Goal: Information Seeking & Learning: Find specific fact

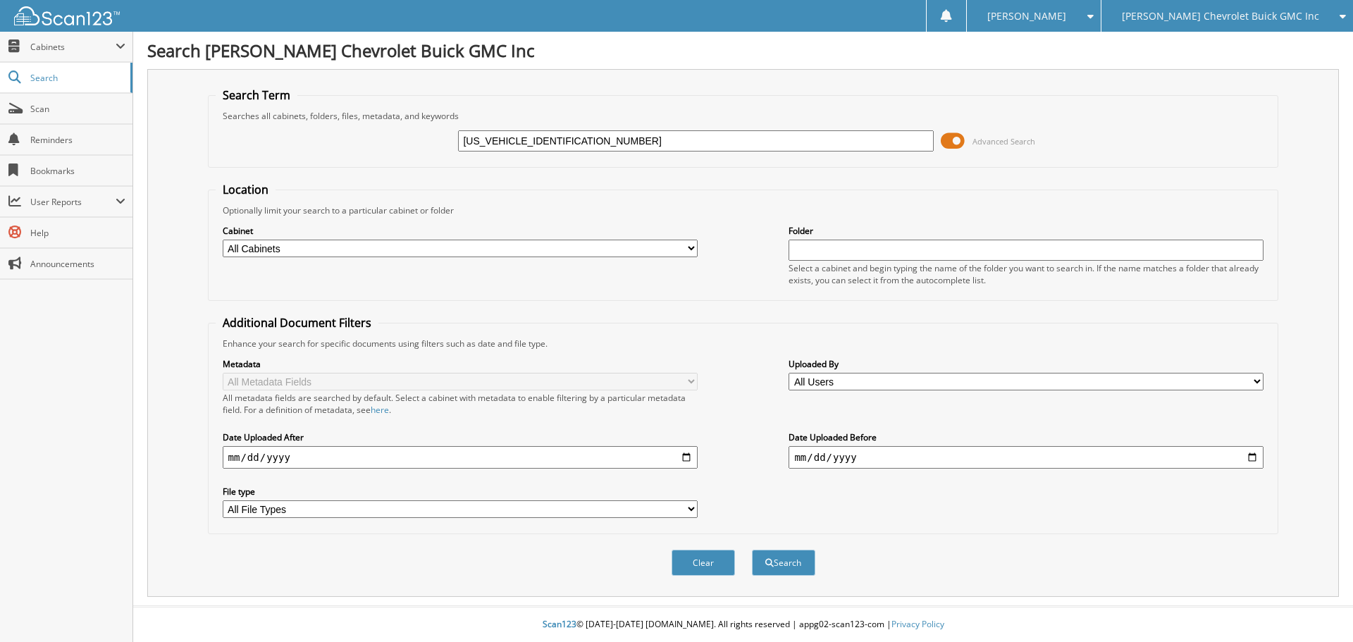
type input "5N1DL0MM3LC539345"
click at [752, 550] on button "Search" at bounding box center [783, 563] width 63 height 26
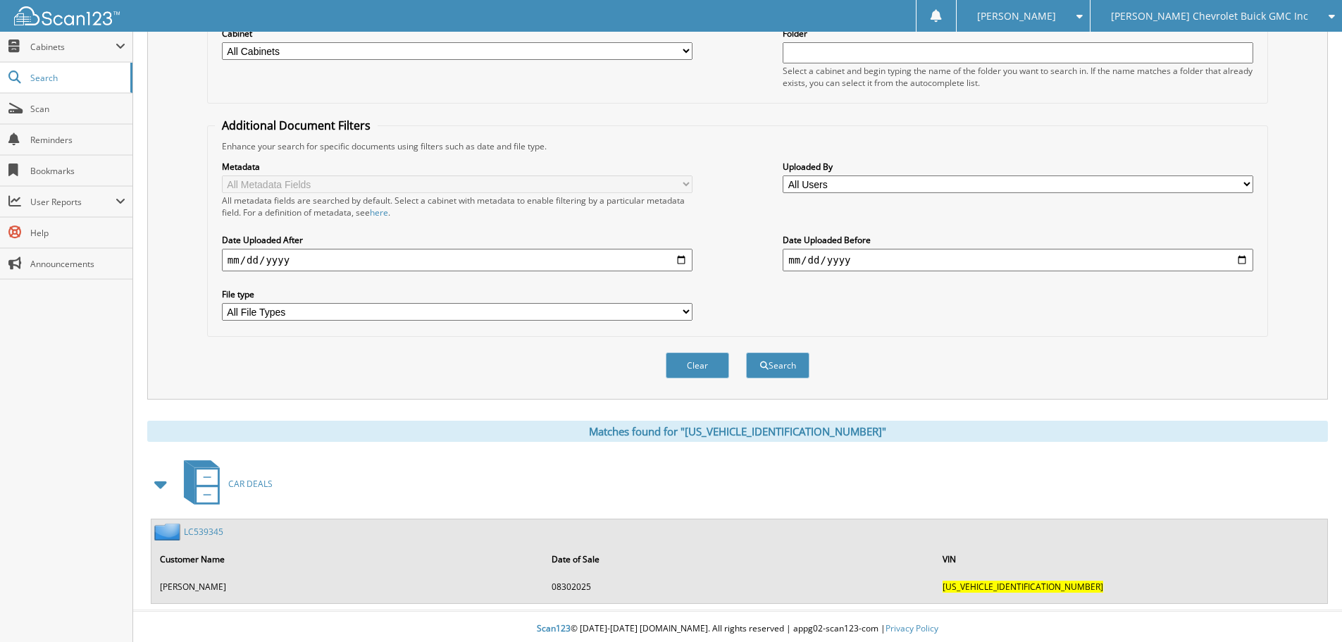
scroll to position [202, 0]
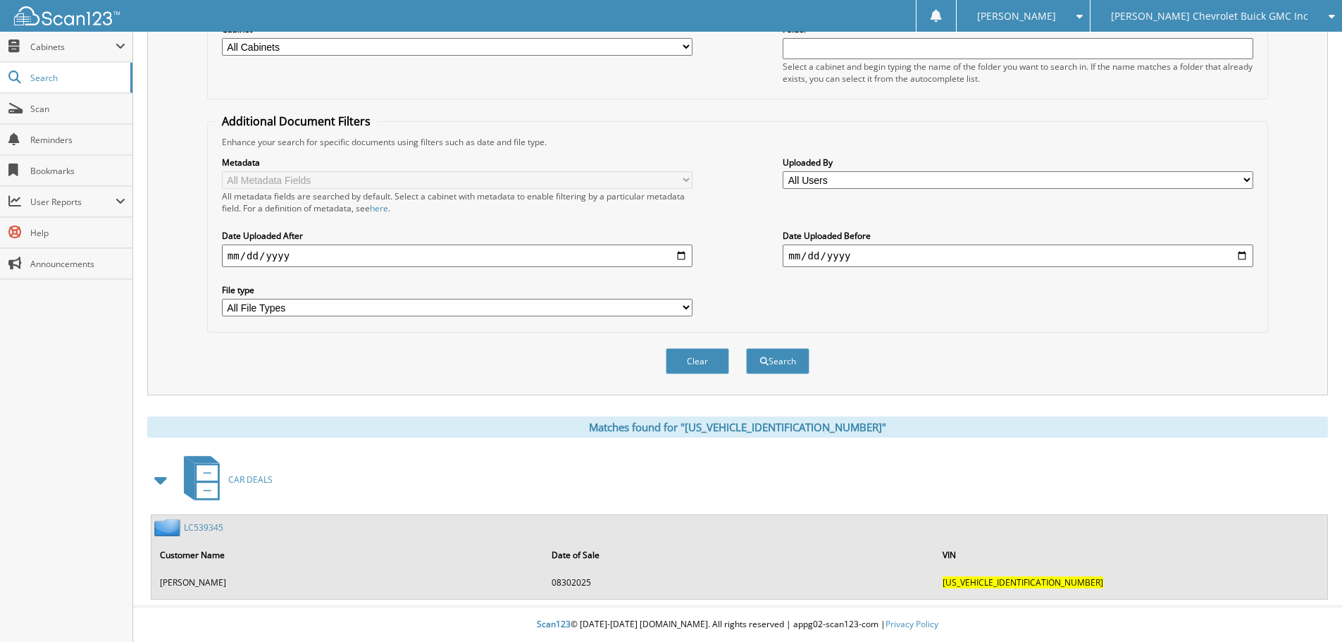
click at [198, 530] on link "LC539345" at bounding box center [203, 527] width 39 height 12
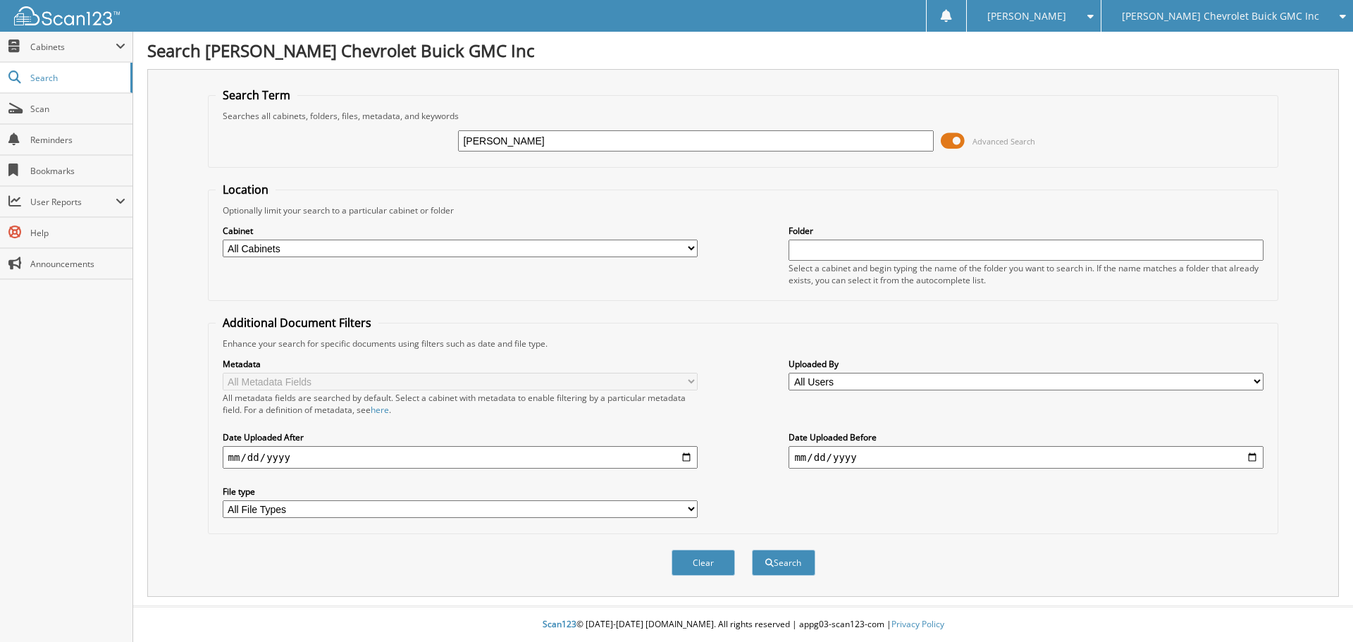
type input "[PERSON_NAME]"
click at [752, 550] on button "Search" at bounding box center [783, 563] width 63 height 26
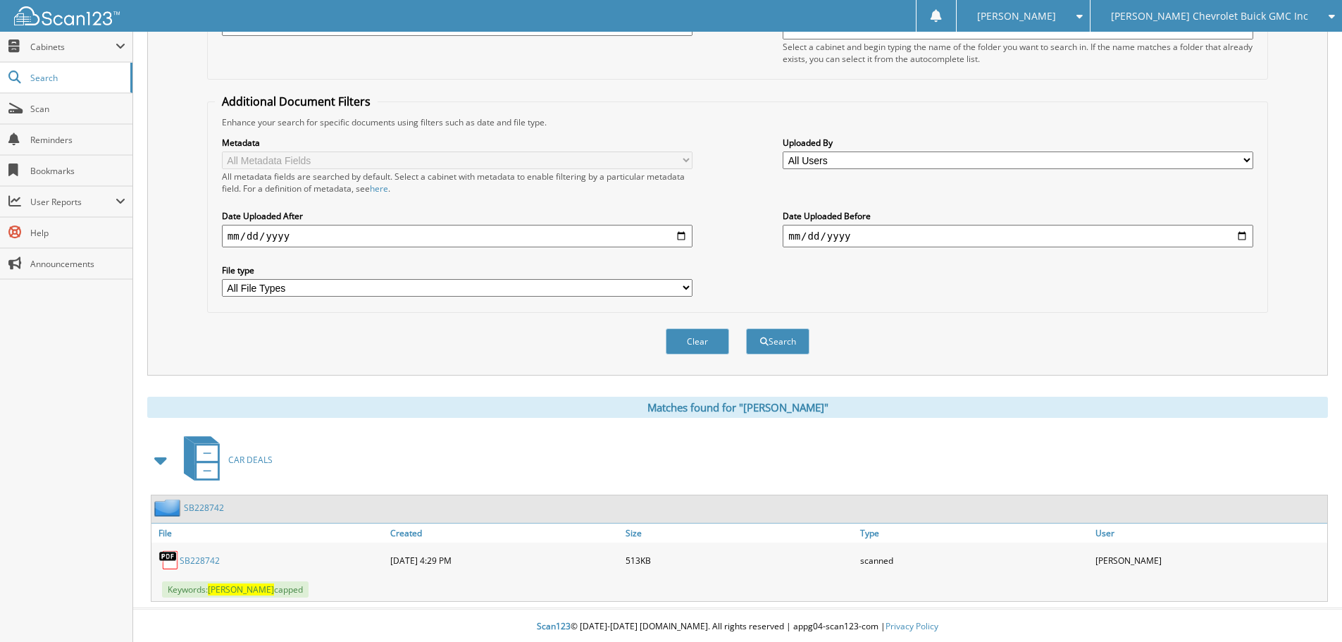
scroll to position [224, 0]
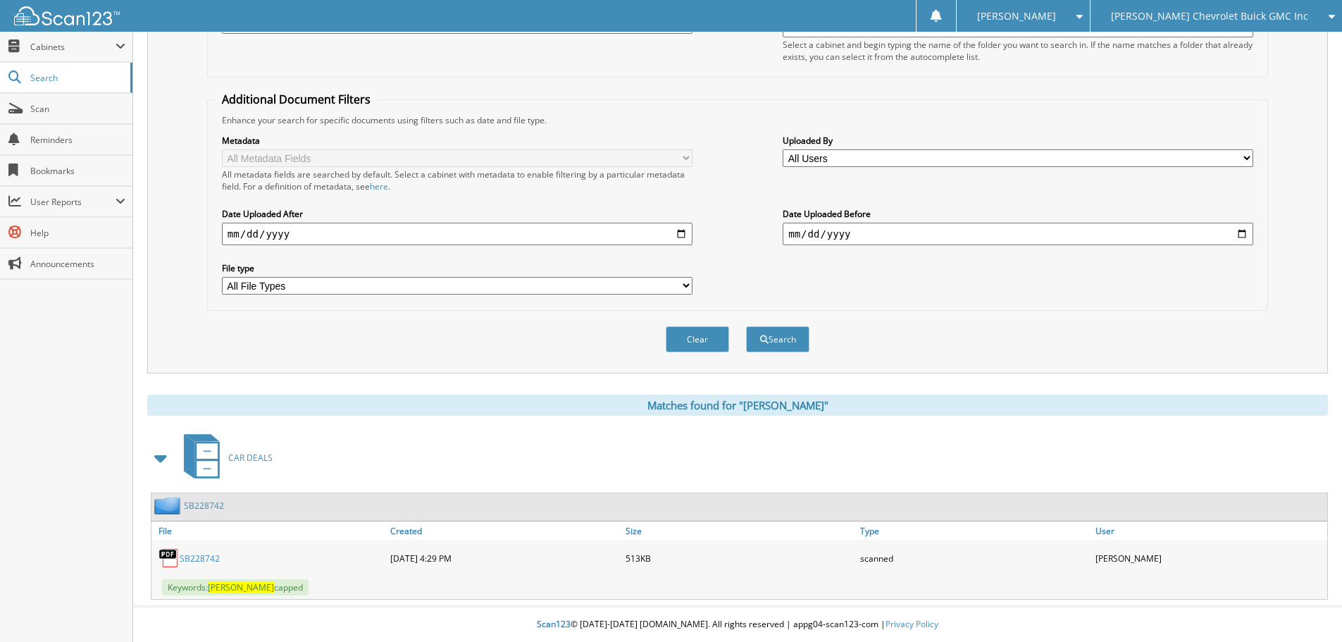
click at [209, 560] on link "SB228742" at bounding box center [200, 558] width 40 height 12
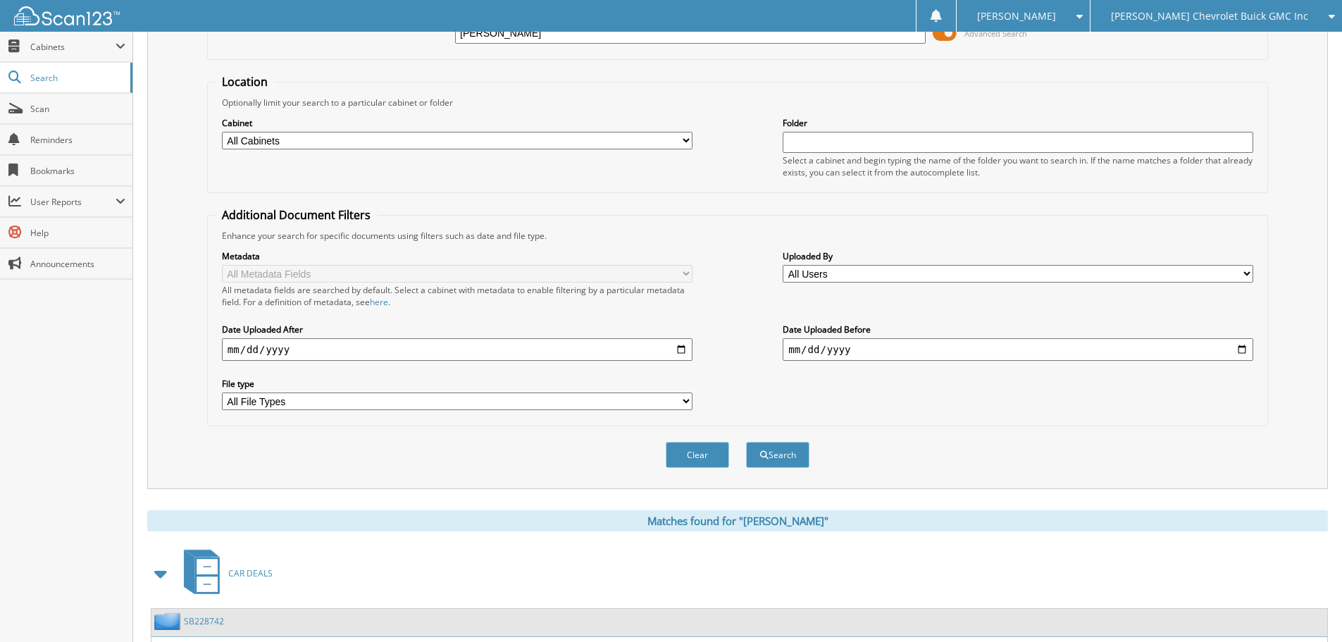
scroll to position [0, 0]
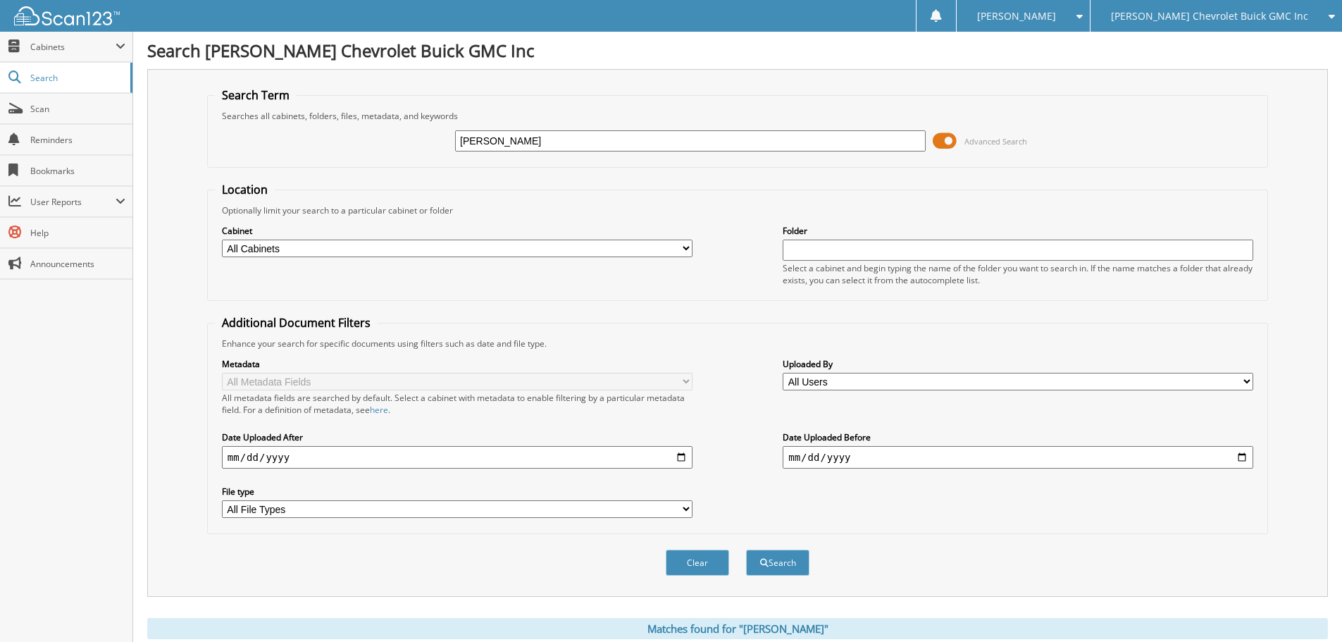
drag, startPoint x: 520, startPoint y: 141, endPoint x: 206, endPoint y: 135, distance: 313.6
click at [207, 135] on fieldset "Search Term Searches all cabinets, folders, files, metadata, and keywords NICKL…" at bounding box center [737, 127] width 1061 height 80
click at [83, 78] on span "Search" at bounding box center [76, 78] width 93 height 12
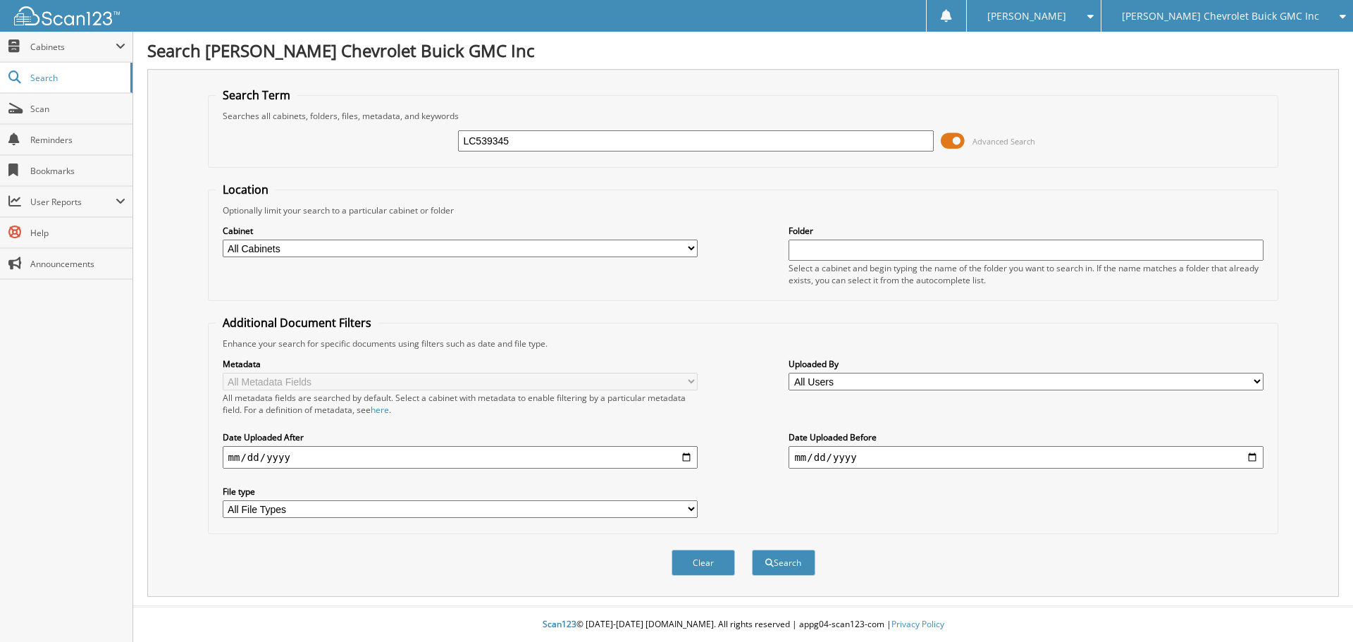
type input "LC539345"
click at [752, 550] on button "Search" at bounding box center [783, 563] width 63 height 26
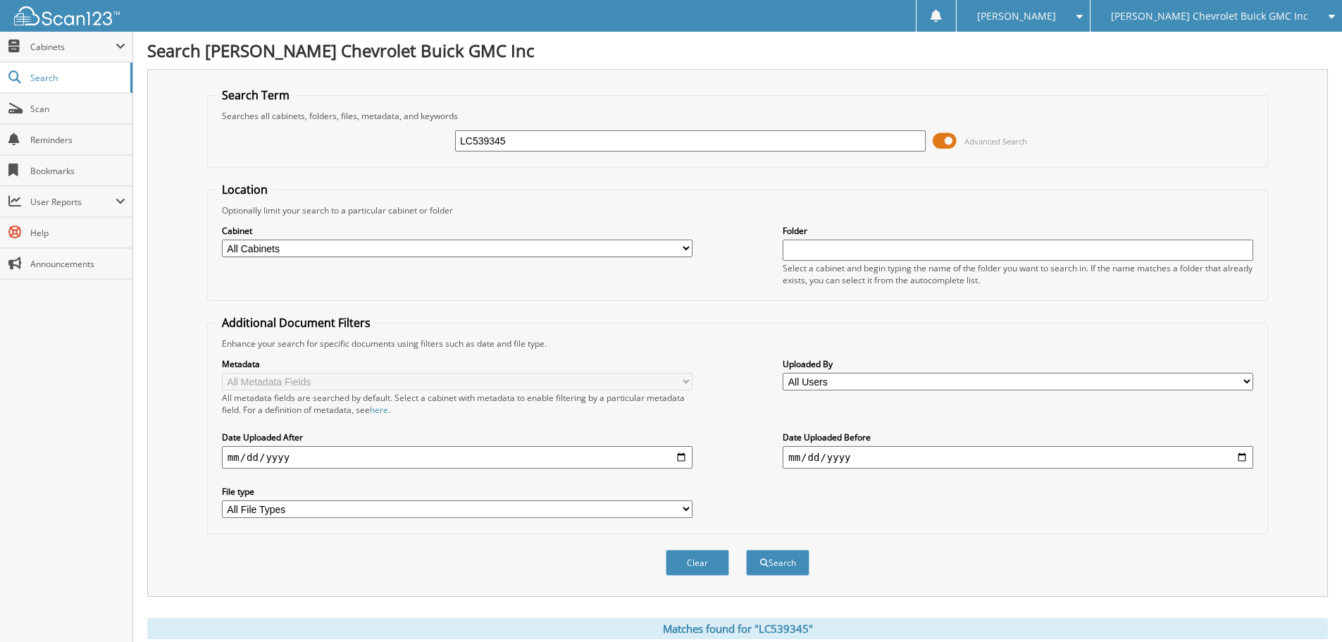
drag, startPoint x: 516, startPoint y: 149, endPoint x: 303, endPoint y: 113, distance: 215.9
click at [306, 114] on fieldset "Search Term Searches all cabinets, folders, files, metadata, and keywords LC539…" at bounding box center [737, 127] width 1061 height 80
type input "NICKLESON, MAR"
click at [746, 550] on button "Search" at bounding box center [777, 563] width 63 height 26
click at [573, 139] on input "NICKLESON, MAR" at bounding box center [690, 140] width 471 height 21
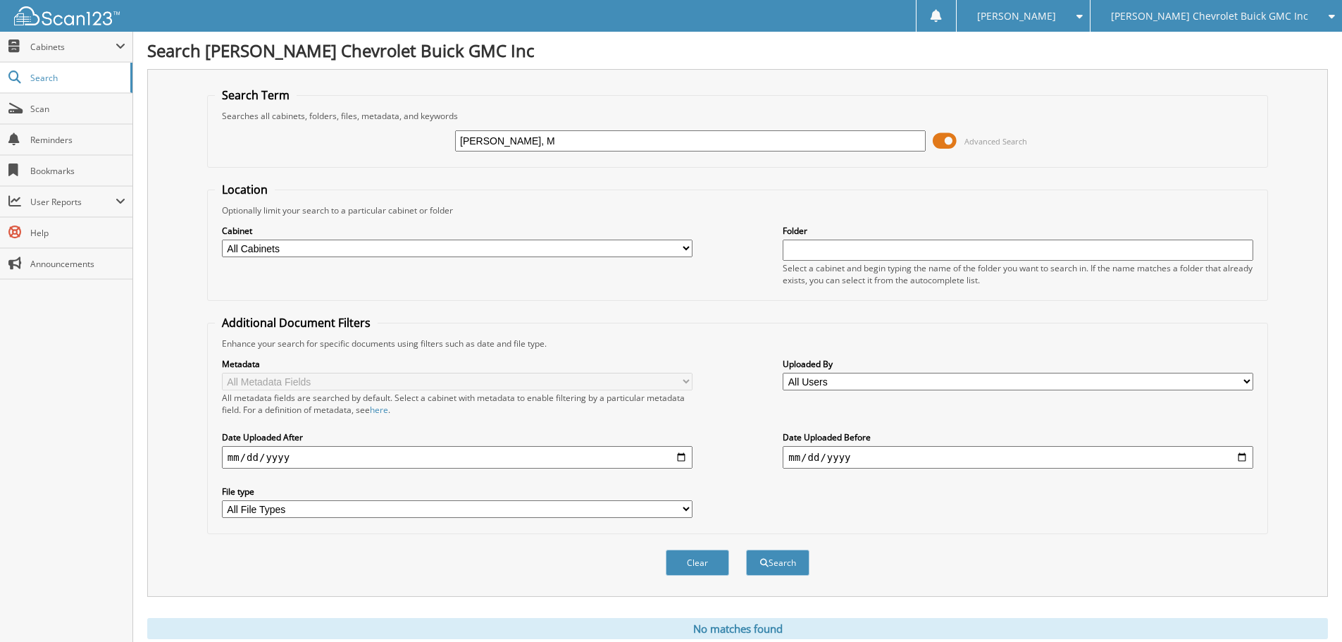
type input "NICKLESON,"
drag, startPoint x: 554, startPoint y: 133, endPoint x: 285, endPoint y: 119, distance: 268.8
click at [288, 120] on fieldset "Search Term Searches all cabinets, folders, files, metadata, and keywords NICKL…" at bounding box center [737, 127] width 1061 height 80
type input "LC539345"
click at [746, 550] on button "Search" at bounding box center [777, 563] width 63 height 26
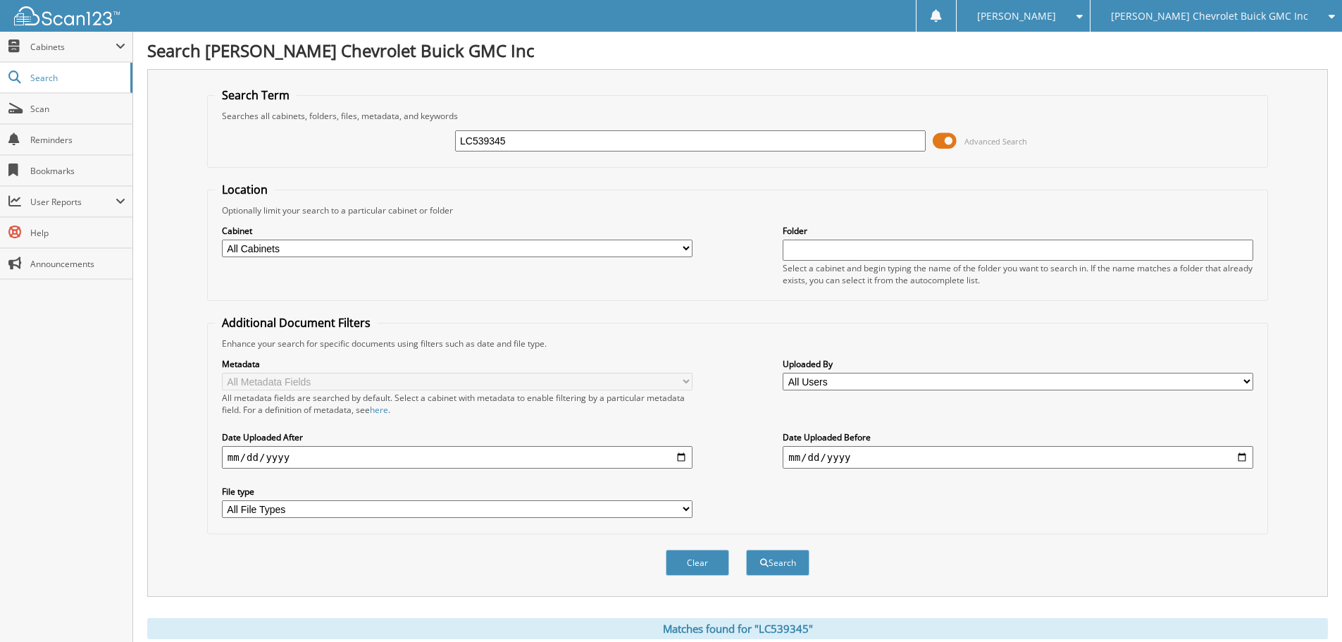
drag, startPoint x: 540, startPoint y: 137, endPoint x: 365, endPoint y: 129, distance: 174.9
click at [369, 129] on div "LC539345 Advanced Search" at bounding box center [738, 141] width 1046 height 38
type input "[PERSON_NAME]"
click at [746, 550] on button "Search" at bounding box center [777, 563] width 63 height 26
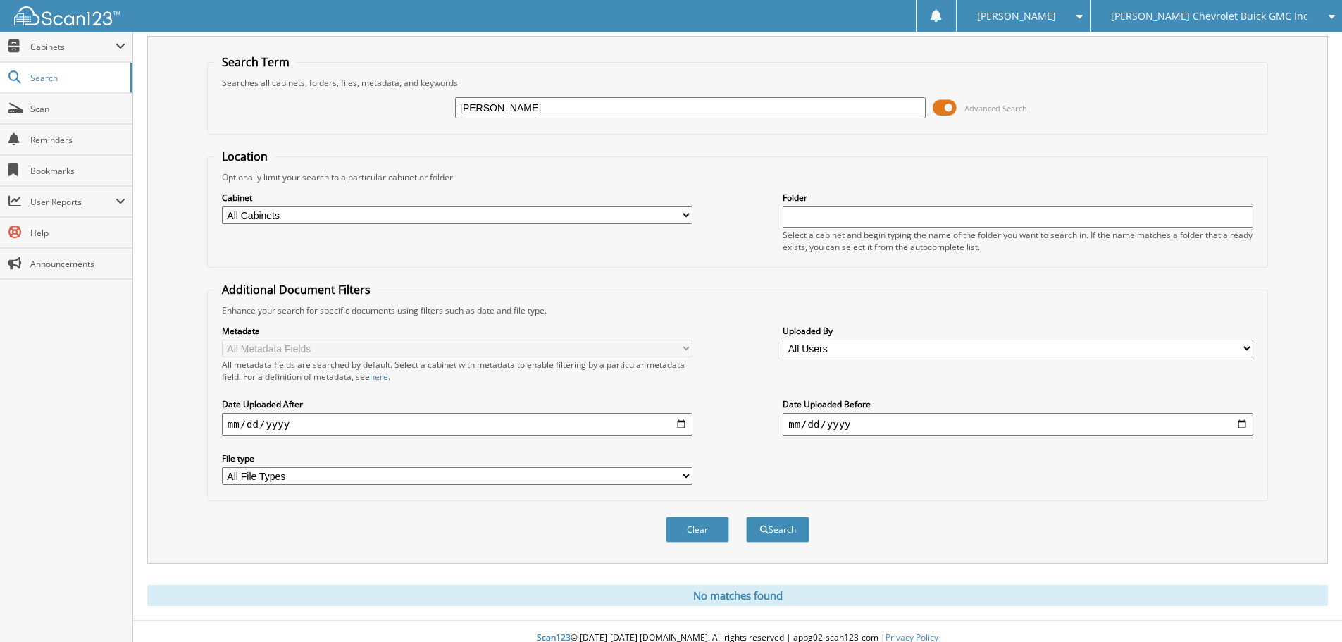
scroll to position [47, 0]
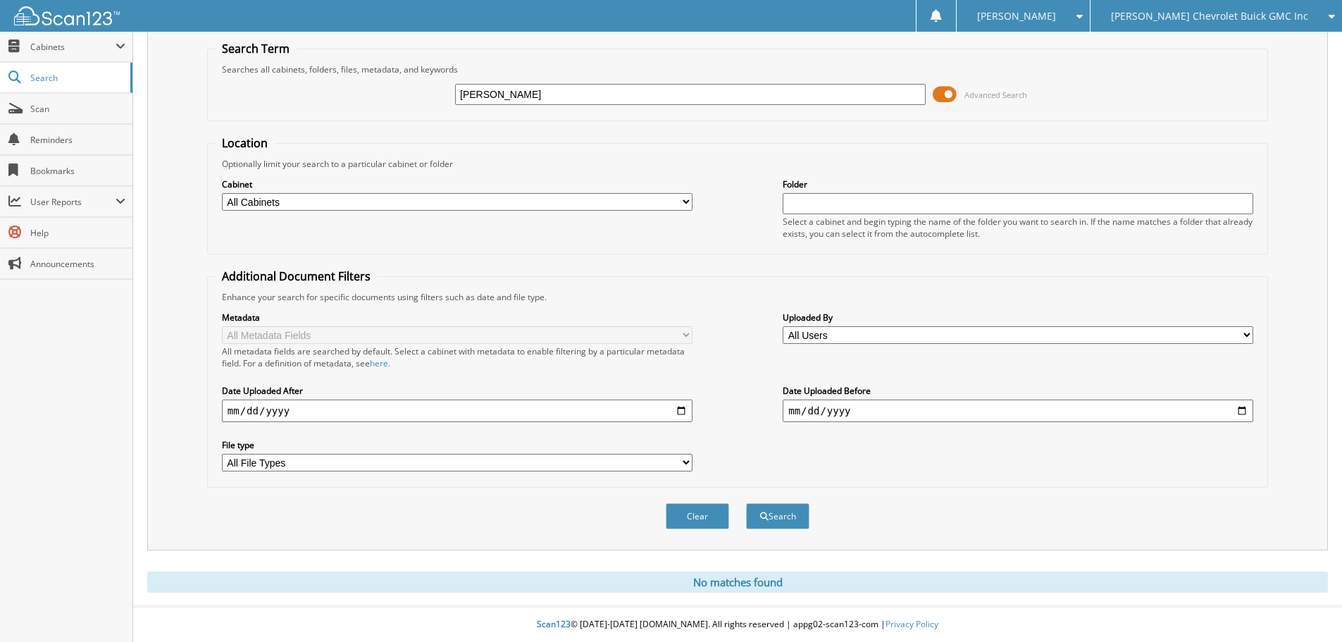
drag, startPoint x: 590, startPoint y: 97, endPoint x: 312, endPoint y: 86, distance: 278.6
click at [312, 86] on div "NICKLESON, MARTHA Advanced Search" at bounding box center [738, 94] width 1046 height 38
click at [564, 98] on input "text" at bounding box center [690, 94] width 471 height 21
type input "[PERSON_NAME]"
click at [746, 503] on button "Search" at bounding box center [777, 516] width 63 height 26
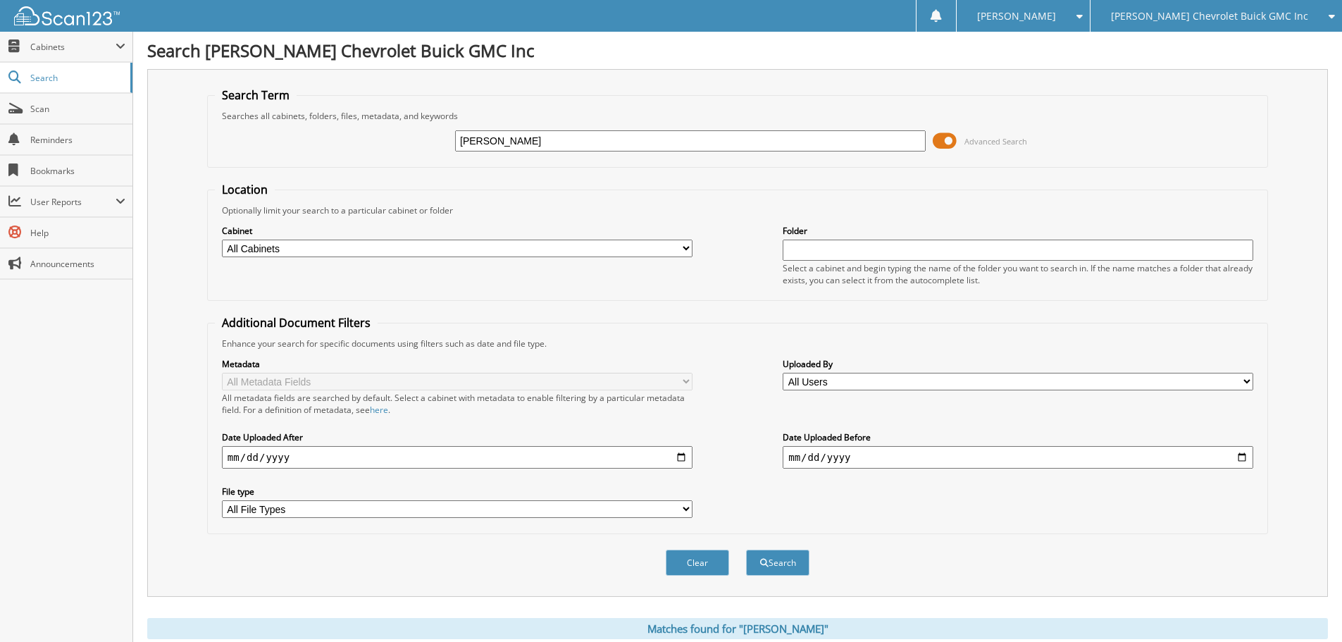
drag, startPoint x: 535, startPoint y: 141, endPoint x: 216, endPoint y: 100, distance: 321.8
click at [267, 121] on fieldset "Search Term Searches all cabinets, folders, files, metadata, and keywords [PERS…" at bounding box center [737, 127] width 1061 height 80
type input "SB228742"
click at [746, 550] on button "Search" at bounding box center [777, 563] width 63 height 26
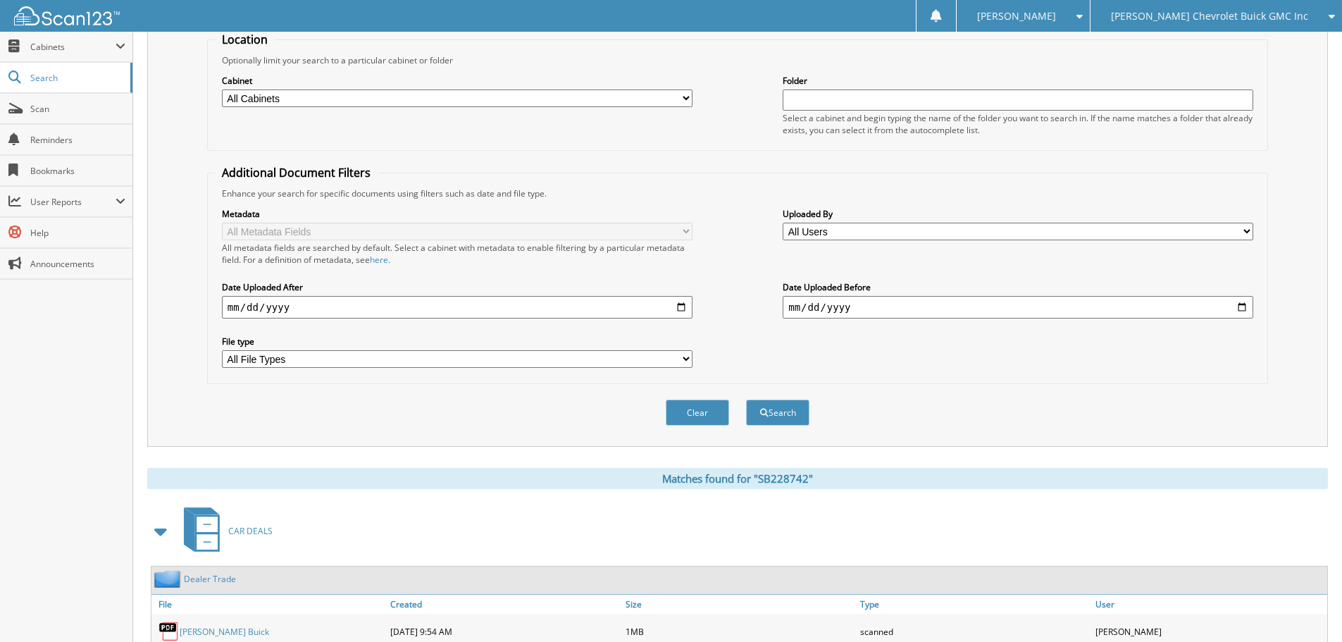
scroll to position [282, 0]
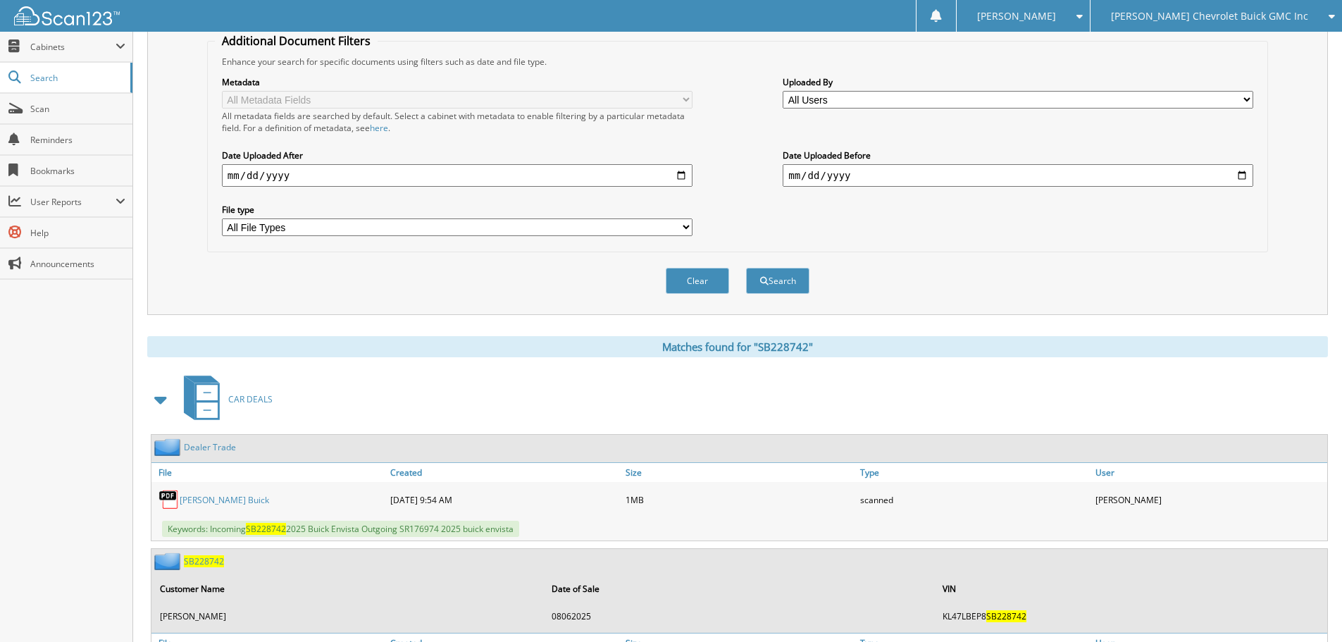
click at [204, 498] on link "Adams Buick" at bounding box center [224, 500] width 89 height 12
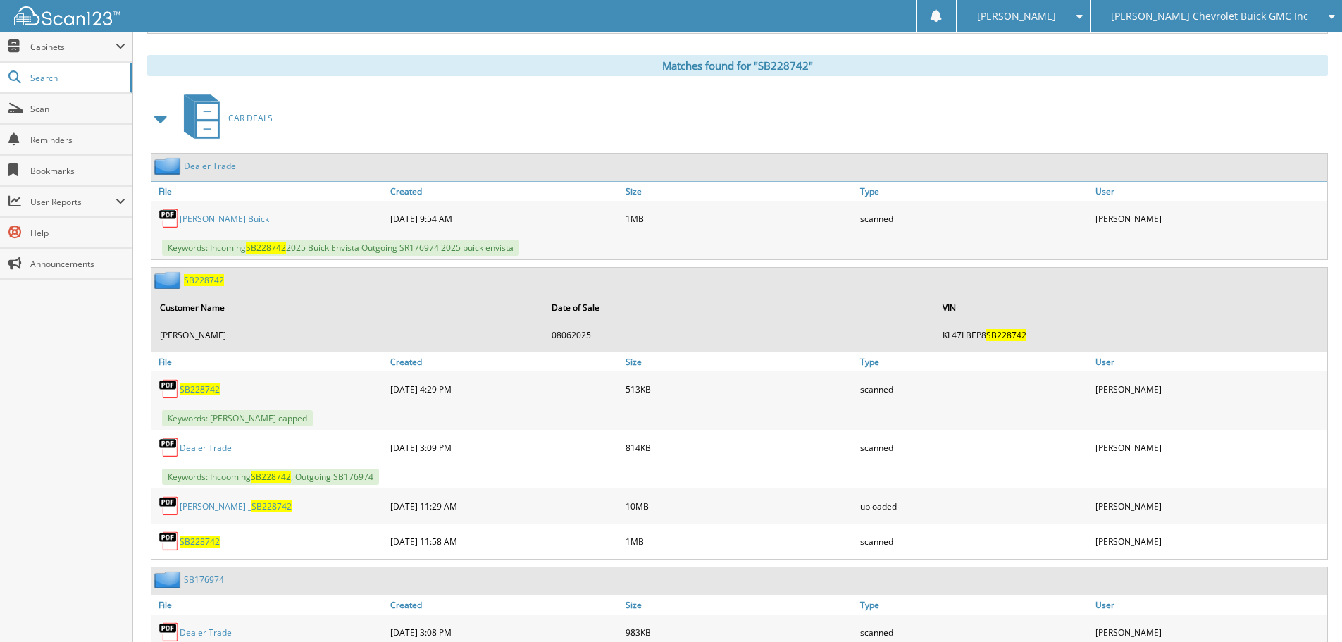
scroll to position [564, 0]
click at [228, 509] on link "martha nickelson _ SB228742" at bounding box center [236, 506] width 112 height 12
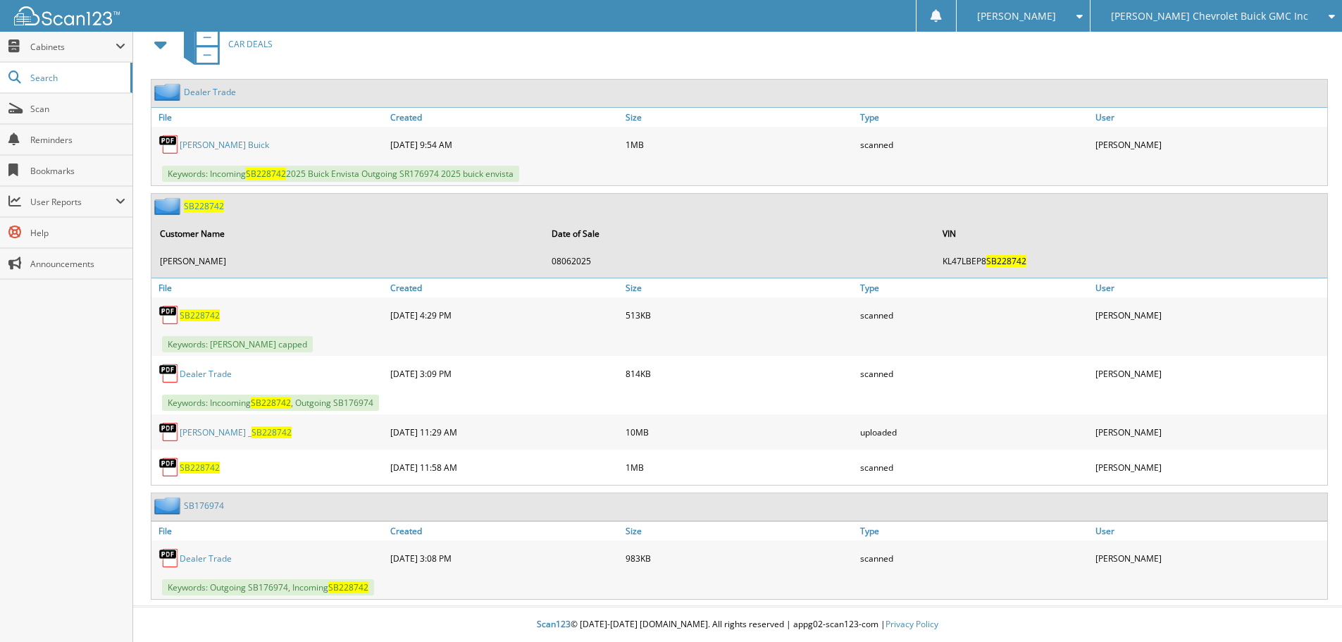
scroll to position [638, 0]
click at [210, 555] on link "Dealer Trade" at bounding box center [206, 558] width 52 height 12
click at [204, 206] on span "SB228742" at bounding box center [204, 206] width 40 height 12
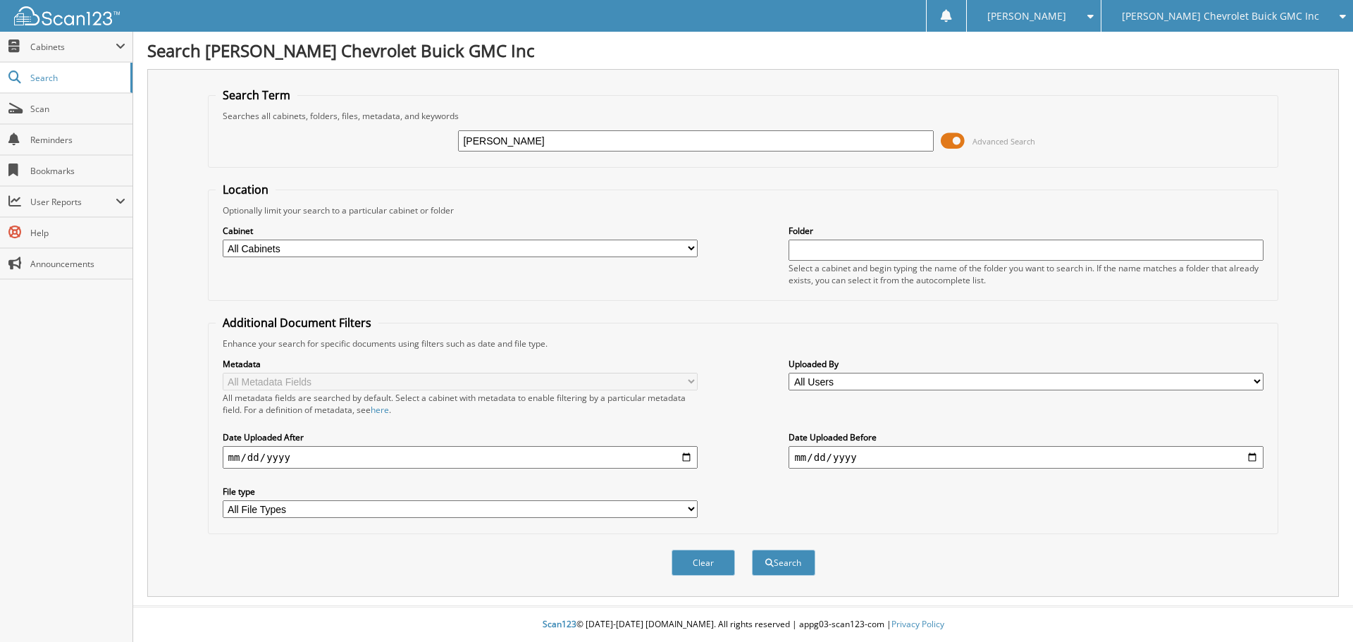
type input "VADEN"
click at [752, 550] on button "Search" at bounding box center [783, 563] width 63 height 26
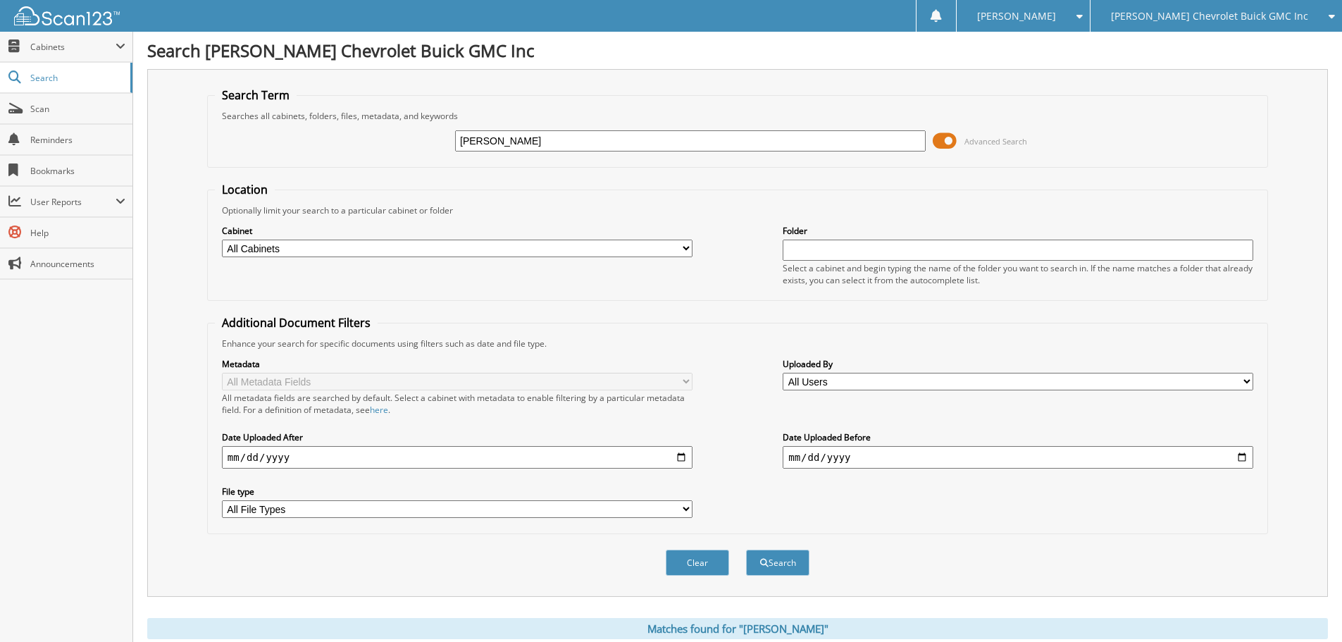
drag, startPoint x: 520, startPoint y: 135, endPoint x: 314, endPoint y: 138, distance: 205.8
click at [314, 138] on div "VADEN Advanced Search" at bounding box center [738, 141] width 1046 height 38
type input "NICKLESON, M"
click at [746, 550] on button "Search" at bounding box center [777, 563] width 63 height 26
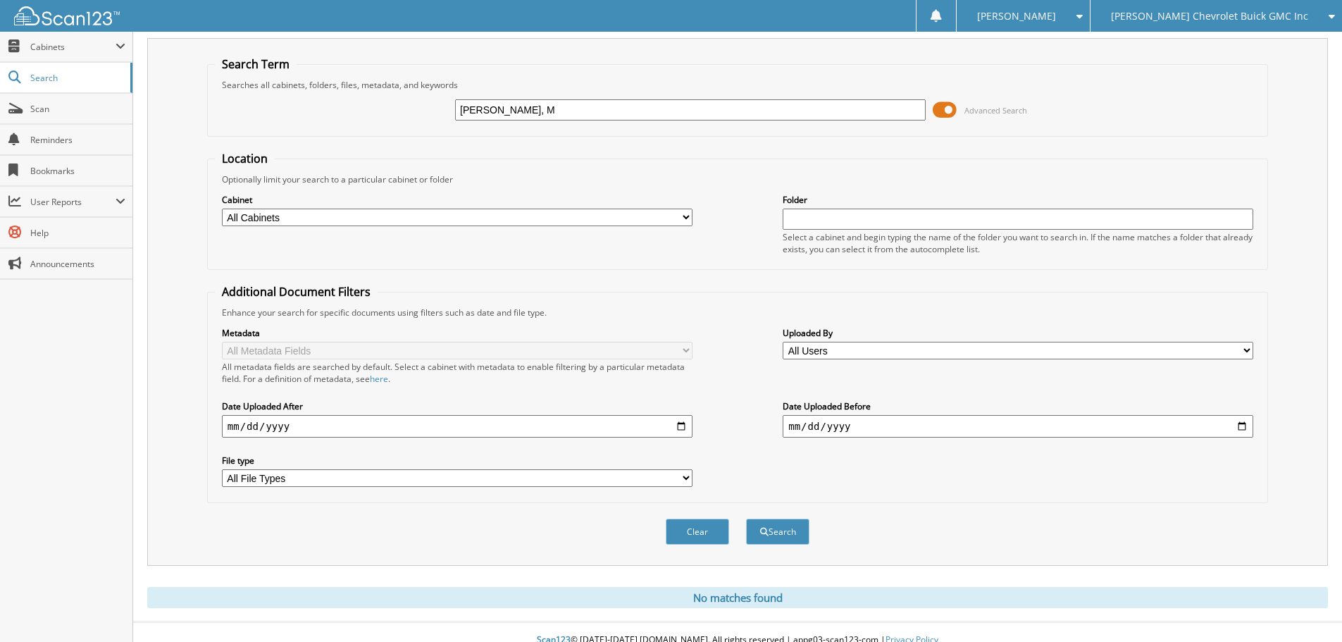
scroll to position [47, 0]
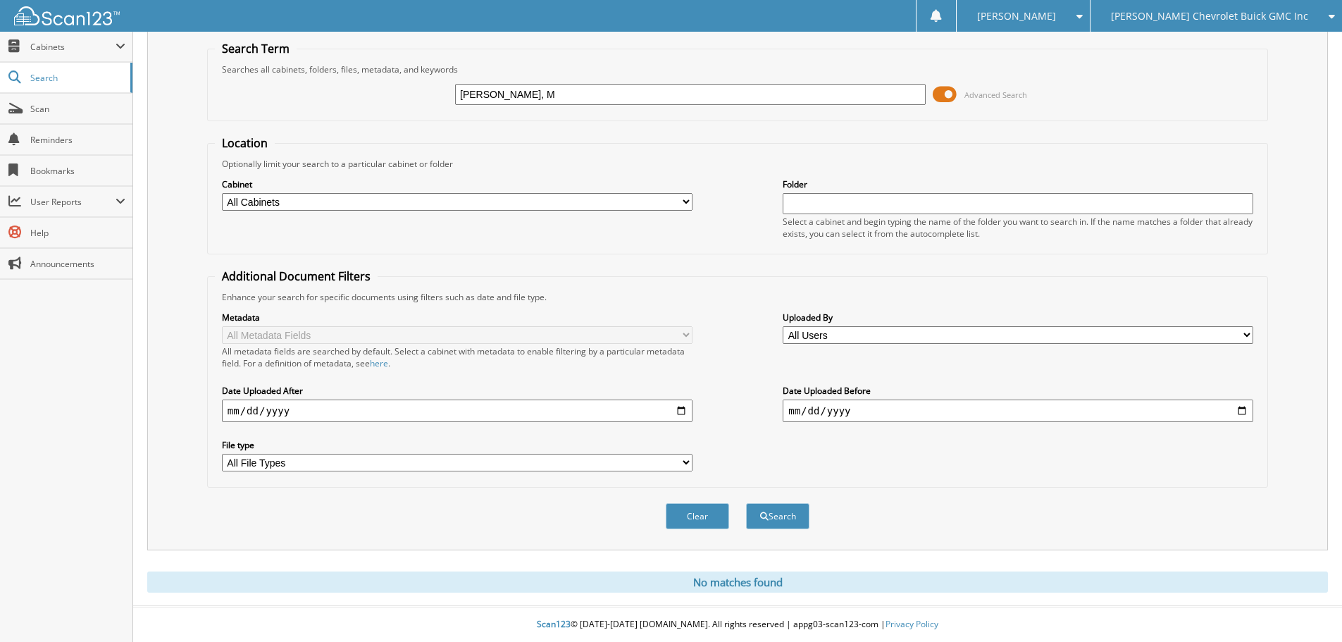
drag, startPoint x: 582, startPoint y: 97, endPoint x: 323, endPoint y: 50, distance: 263.6
click at [327, 55] on fieldset "Search Term Searches all cabinets, folders, files, metadata, and keywords NICKL…" at bounding box center [737, 81] width 1061 height 80
type input "LC539345"
click at [746, 503] on button "Search" at bounding box center [777, 516] width 63 height 26
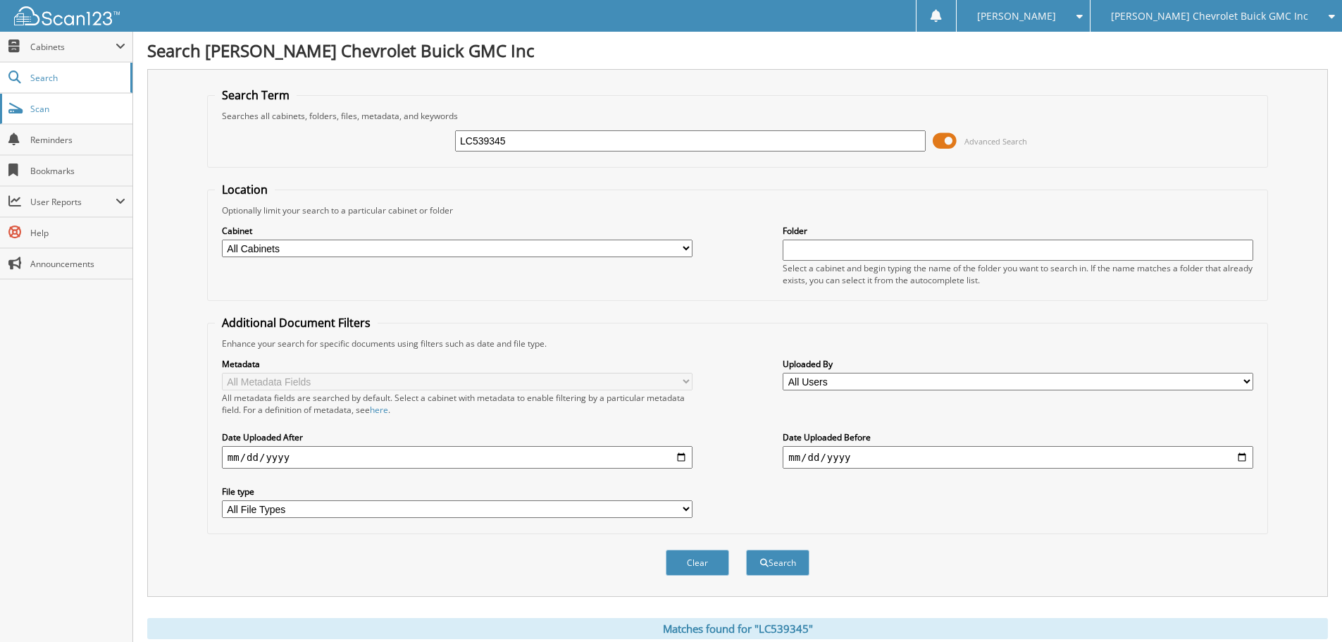
drag, startPoint x: 553, startPoint y: 143, endPoint x: 102, endPoint y: 100, distance: 453.0
click at [104, 101] on body "Angel B. Settings Logout Don Franklin Chevrolet Buick GMC Inc Don Franklin Camp…" at bounding box center [671, 478] width 1342 height 957
type input "L"
type input "[PERSON_NAME]"
click at [746, 550] on button "Search" at bounding box center [777, 563] width 63 height 26
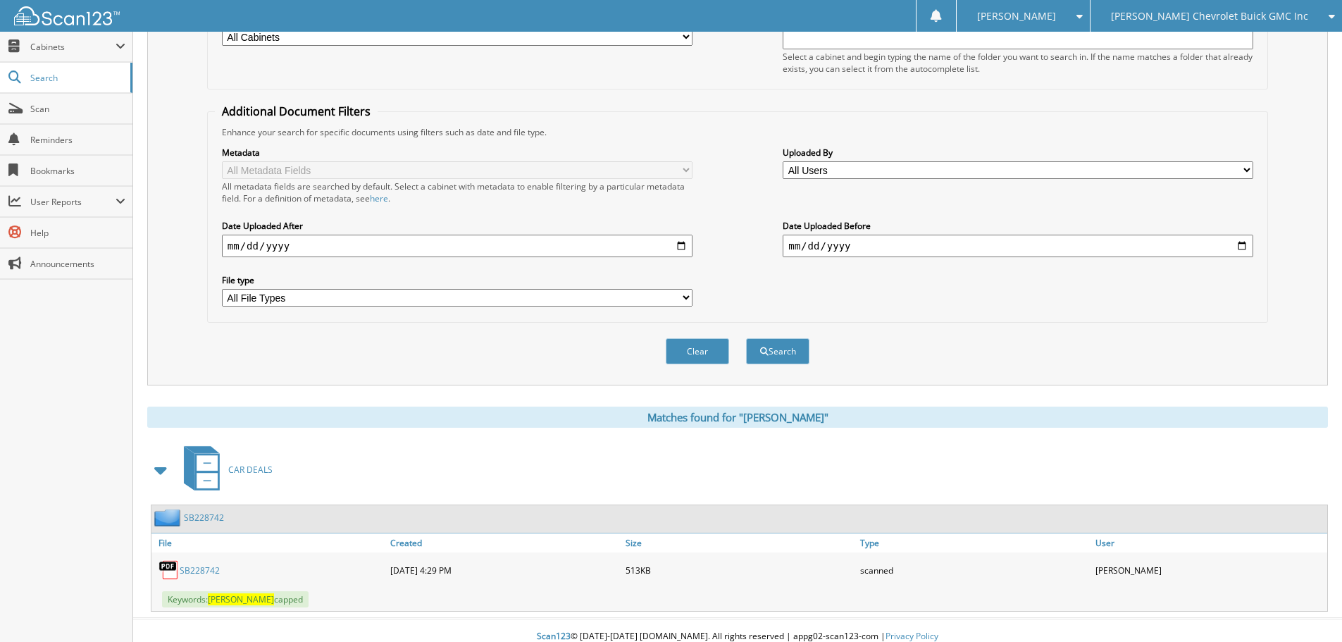
scroll to position [224, 0]
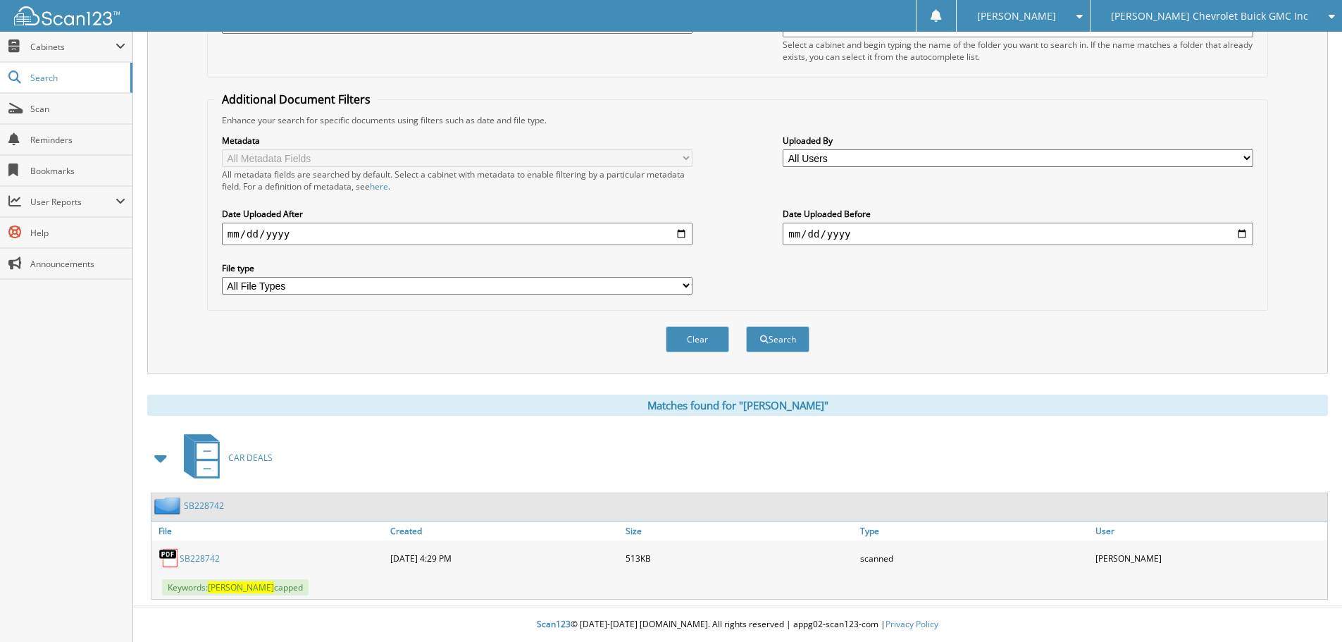
click at [193, 555] on link "SB228742" at bounding box center [200, 558] width 40 height 12
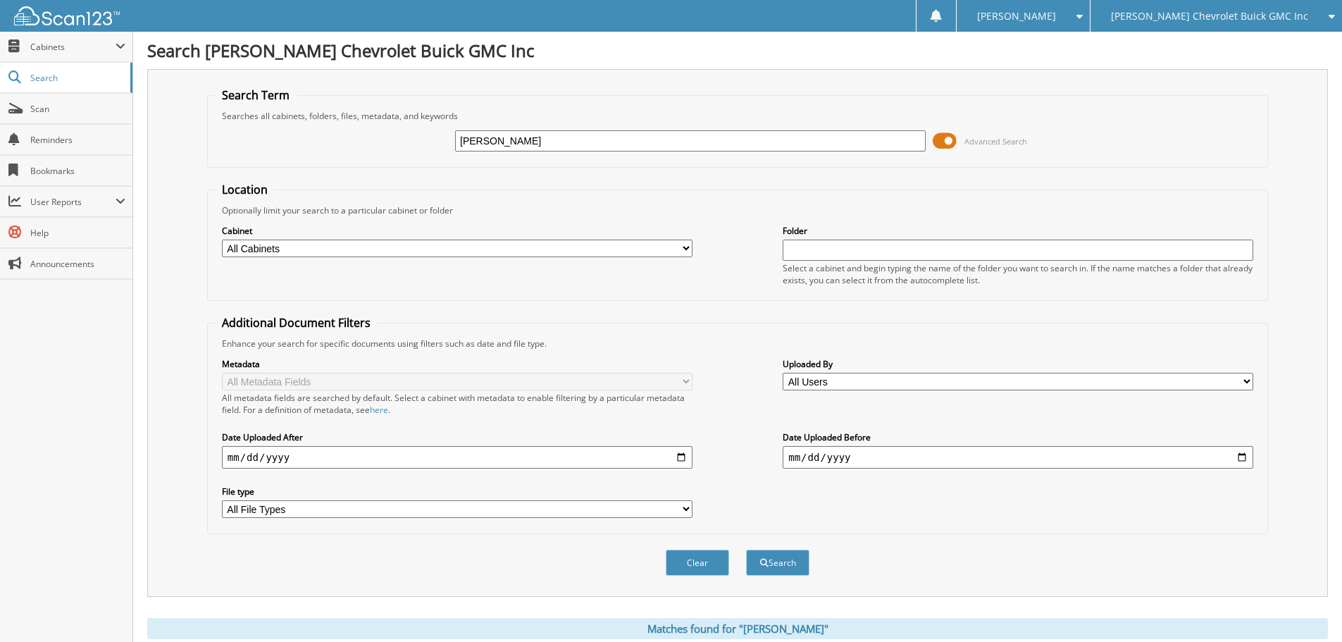
drag, startPoint x: 531, startPoint y: 148, endPoint x: 254, endPoint y: 93, distance: 282.3
click at [254, 93] on fieldset "Search Term Searches all cabinets, folders, files, metadata, and keywords [PERS…" at bounding box center [737, 127] width 1061 height 80
click at [1144, 27] on div "[PERSON_NAME] Chevrolet Buick GMC Inc" at bounding box center [1216, 16] width 237 height 32
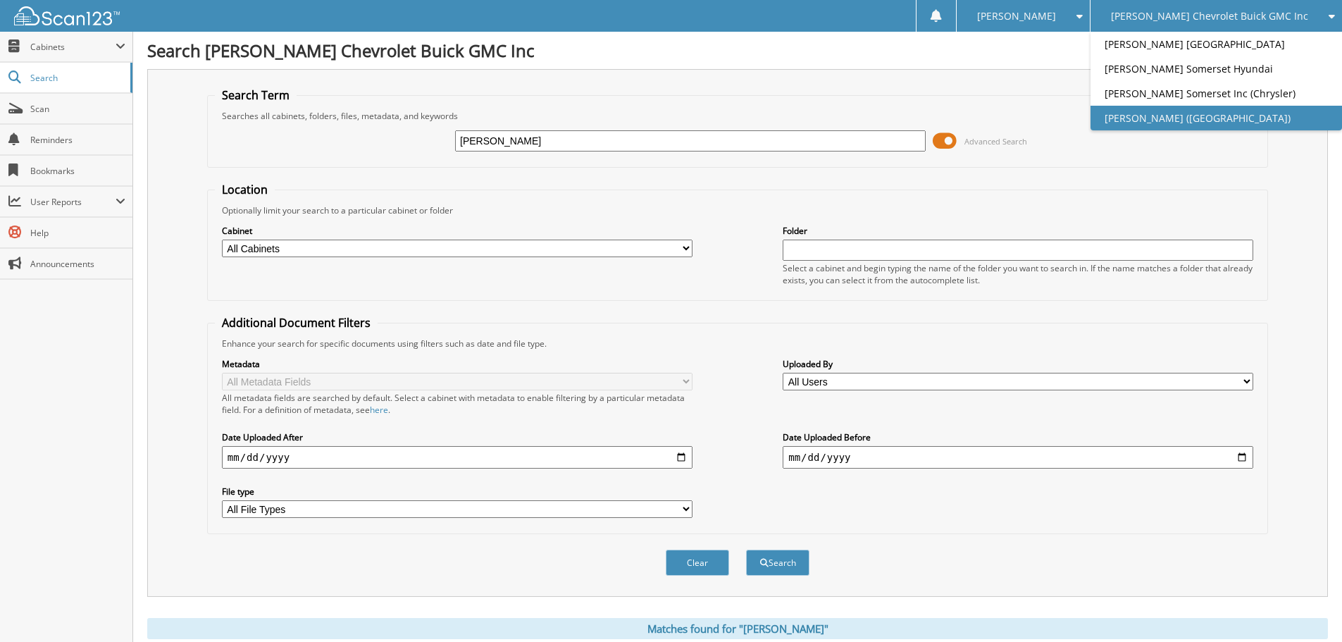
click at [1158, 120] on link "[PERSON_NAME] ([GEOGRAPHIC_DATA])" at bounding box center [1217, 118] width 252 height 25
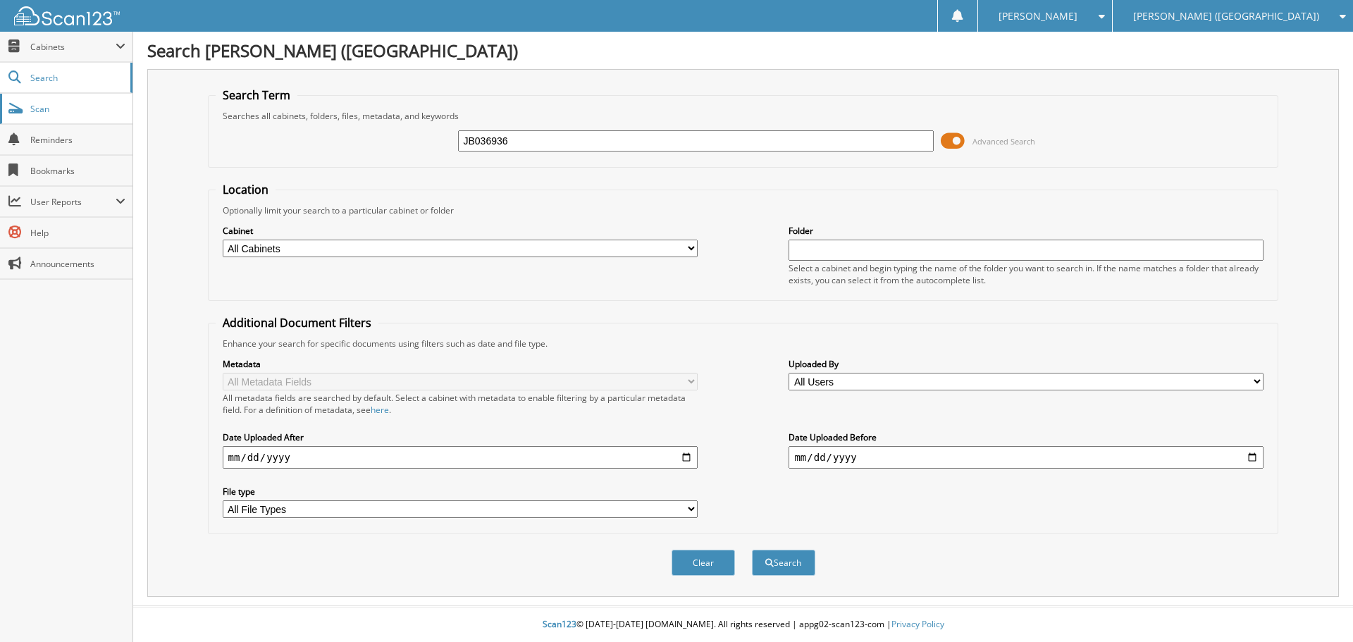
type input "JB036936"
click at [74, 105] on span "Scan" at bounding box center [77, 109] width 95 height 12
